Goal: Ask a question

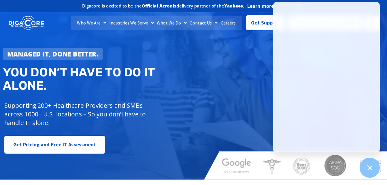
click at [207, 76] on div "Managed IT, done better. You don’t have to do IT alone. Supporting 200+ Healthc…" at bounding box center [193, 93] width 387 height 171
click at [253, 100] on div at bounding box center [296, 101] width 181 height 6
click at [364, 166] on div at bounding box center [369, 167] width 21 height 21
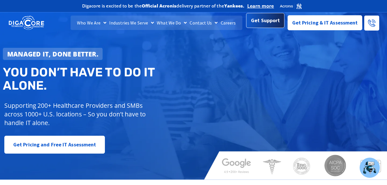
click at [274, 21] on span "Get Support" at bounding box center [265, 21] width 29 height 12
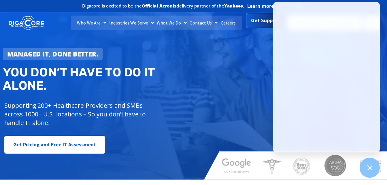
click at [266, 23] on span "Get Support" at bounding box center [265, 21] width 29 height 12
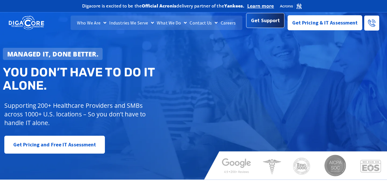
click at [259, 25] on span "Get Support" at bounding box center [265, 21] width 29 height 12
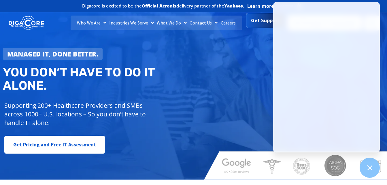
click at [259, 23] on span "Get Support" at bounding box center [265, 22] width 29 height 12
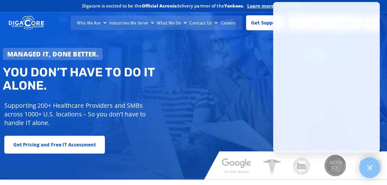
click at [367, 170] on icon at bounding box center [369, 167] width 7 height 7
